Goal: Find specific page/section: Find specific page/section

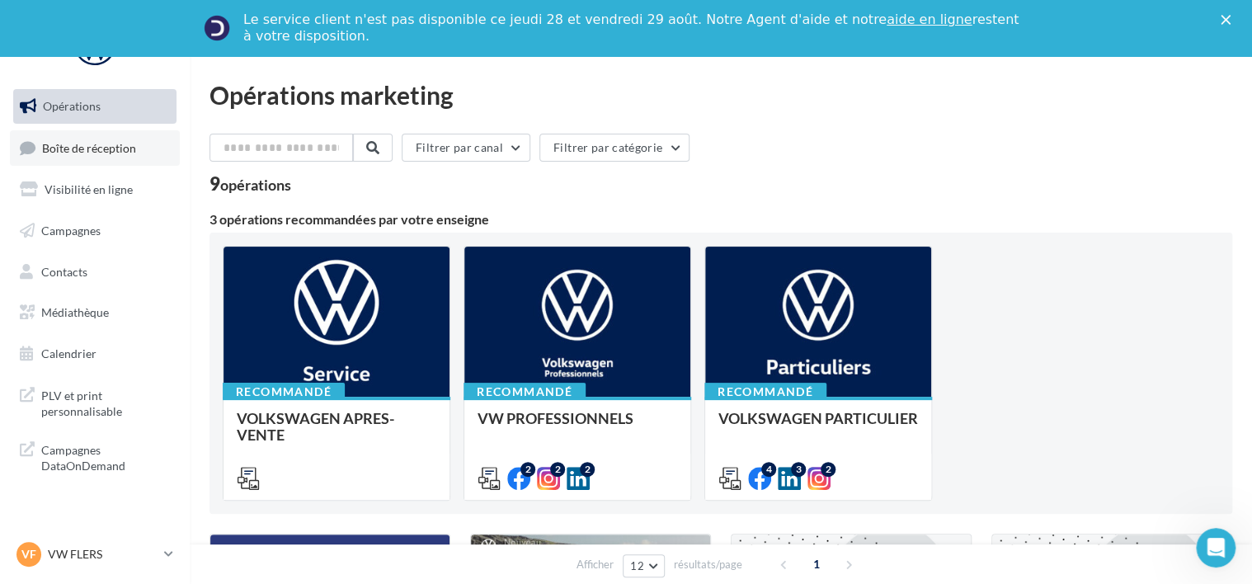
click at [117, 154] on span "Boîte de réception" at bounding box center [89, 147] width 94 height 14
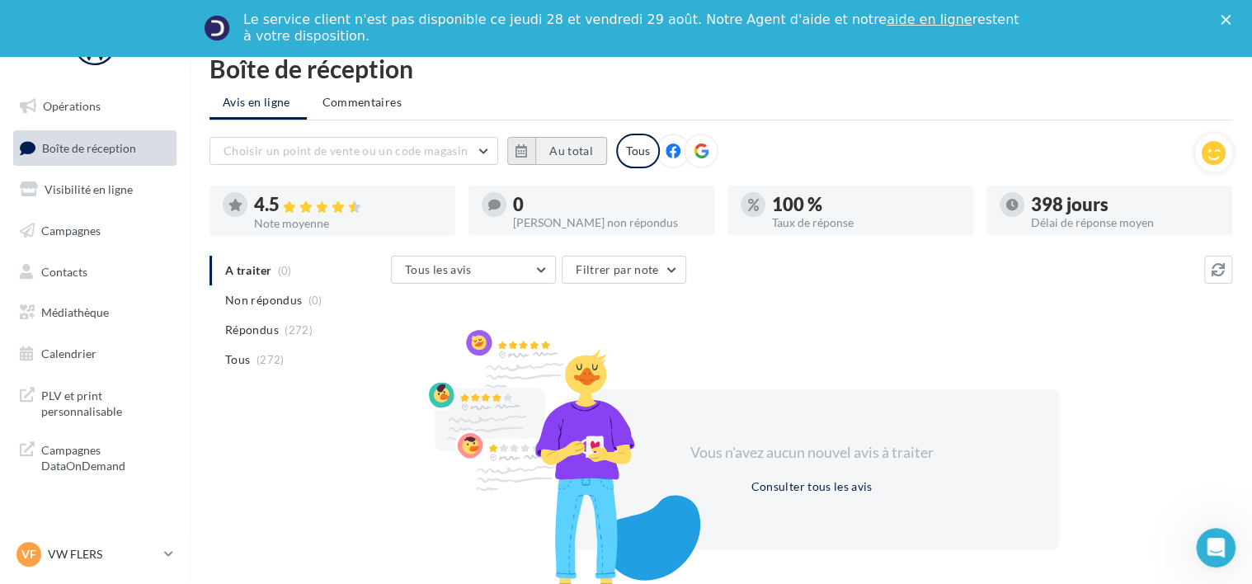
click at [548, 152] on button "Au total" at bounding box center [571, 151] width 72 height 28
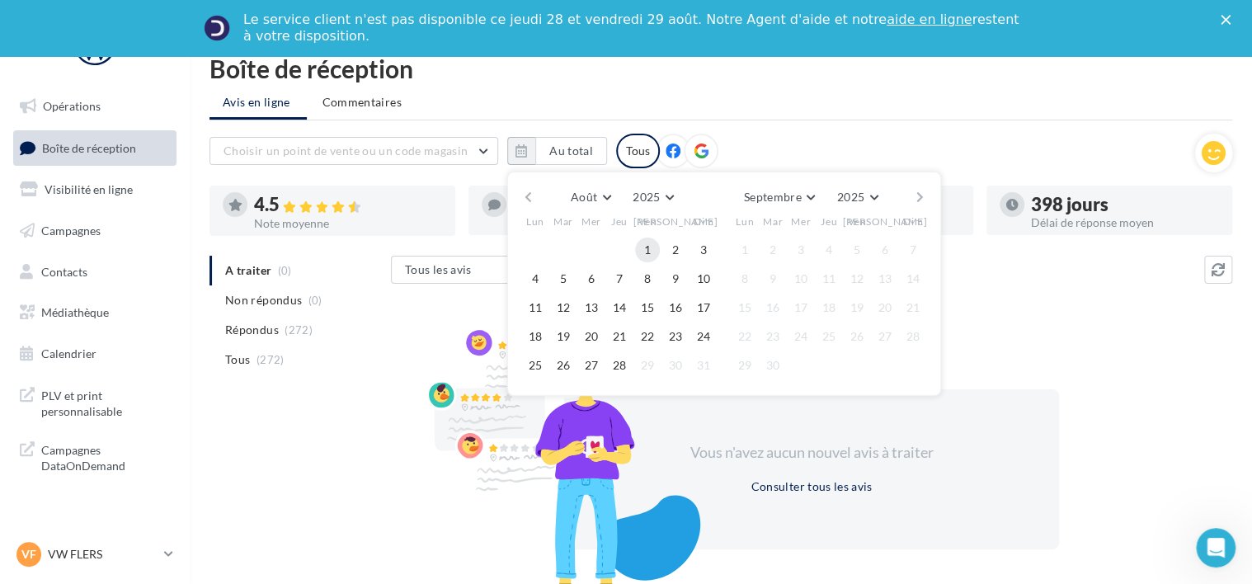
click at [652, 246] on button "1" at bounding box center [647, 250] width 25 height 25
click at [619, 369] on button "28" at bounding box center [619, 365] width 25 height 25
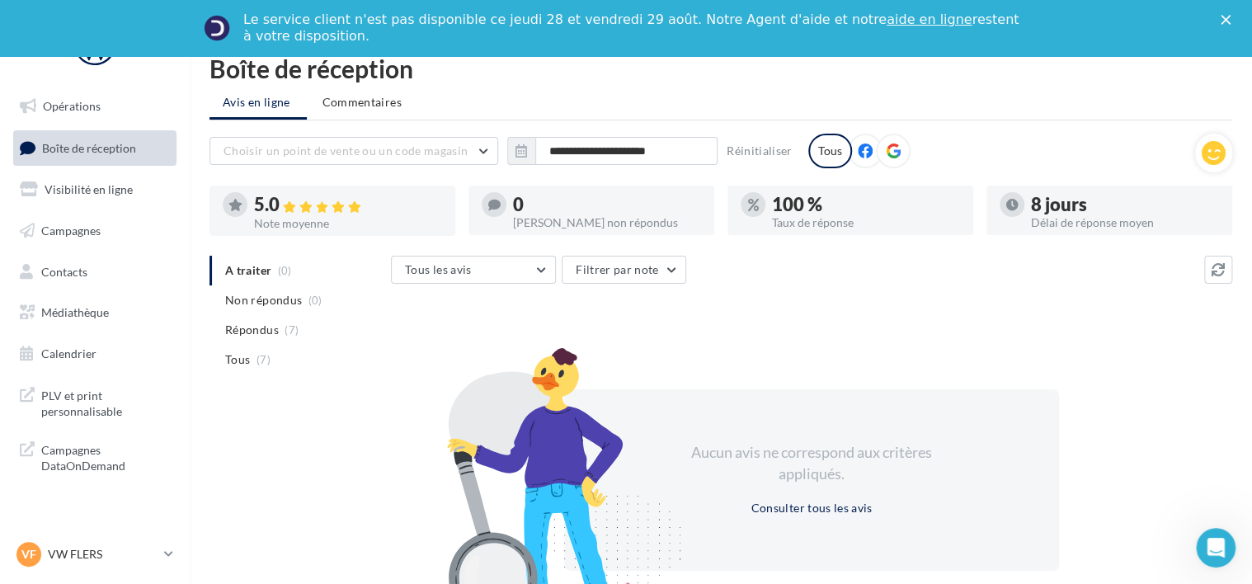
click at [1237, 23] on div "Fermer" at bounding box center [1228, 20] width 16 height 10
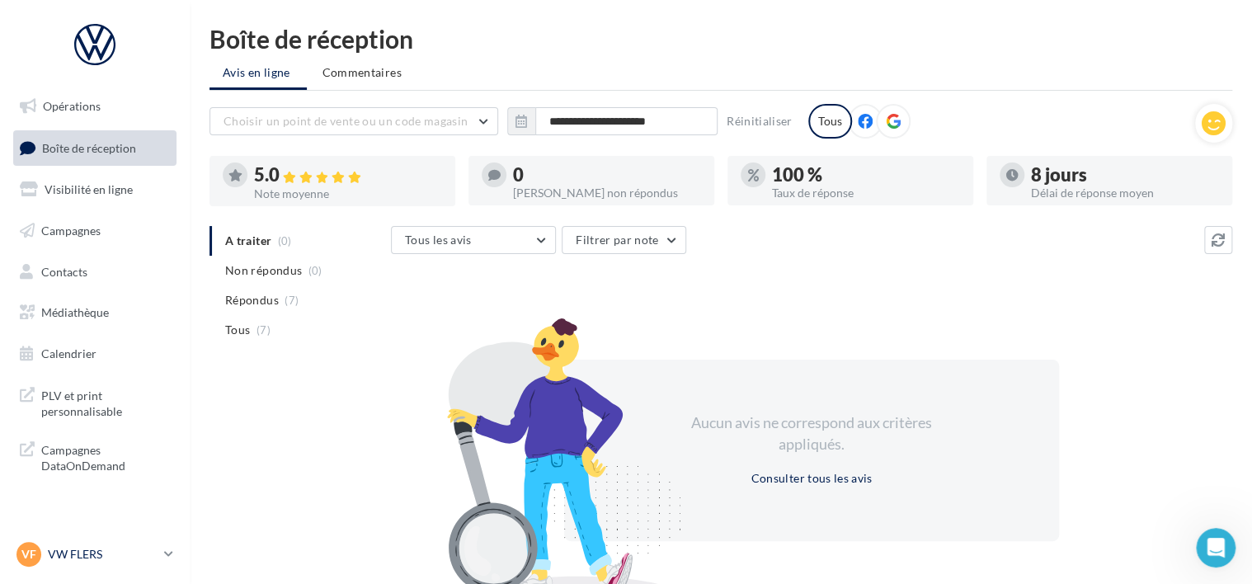
click at [69, 561] on p "VW FLERS" at bounding box center [103, 554] width 110 height 16
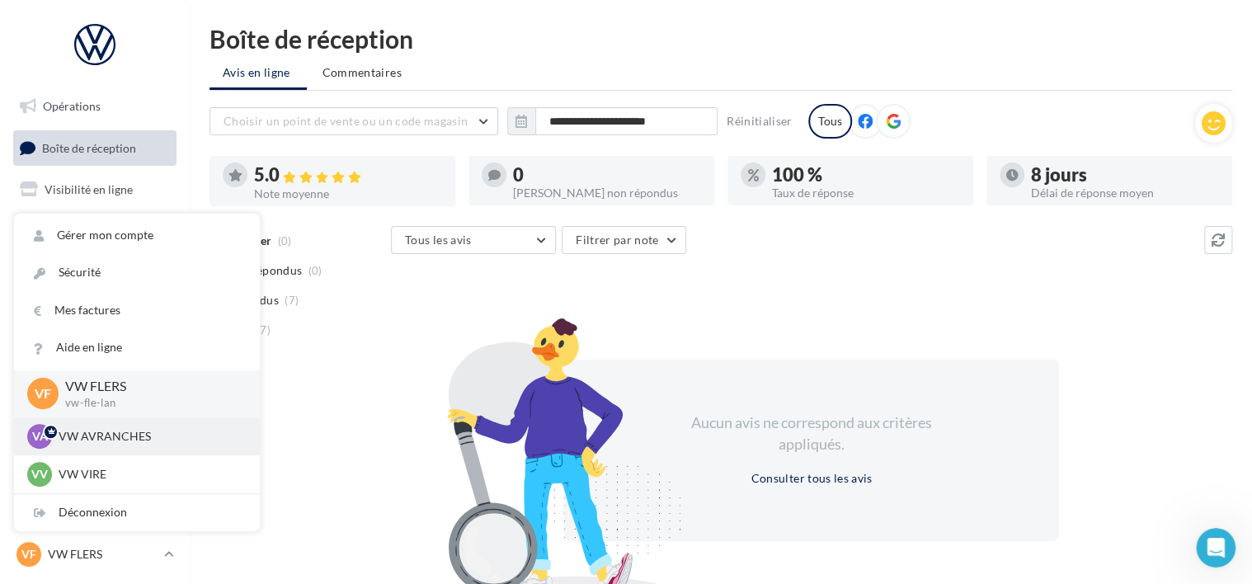
click at [89, 446] on div "VA VW AVRANCHES vw-avr-lan" at bounding box center [136, 436] width 219 height 25
